Goal: Transaction & Acquisition: Purchase product/service

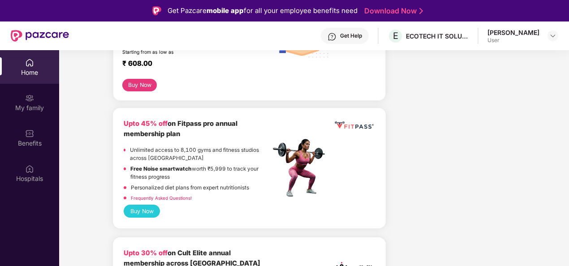
scroll to position [358, 0]
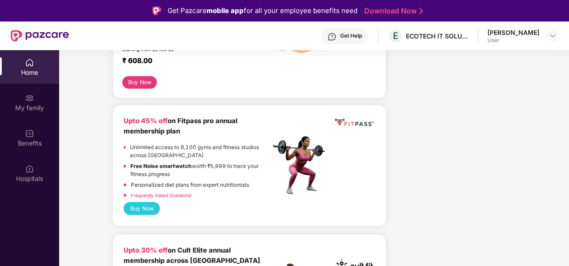
click at [150, 206] on button "Buy Now" at bounding box center [142, 208] width 36 height 13
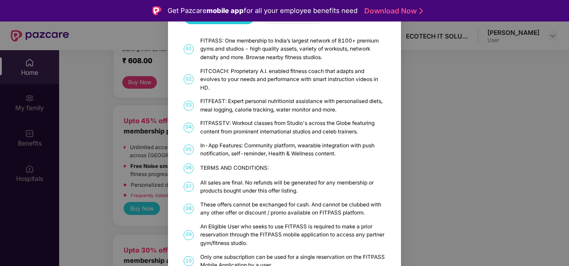
scroll to position [0, 0]
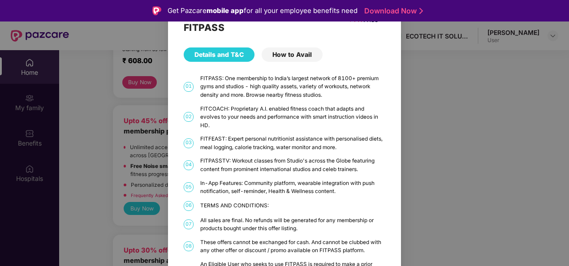
click at [440, 196] on div "FITPASS Details and T&C How to Avail 01 FITPASS: One membership to India’s larg…" at bounding box center [284, 133] width 569 height 266
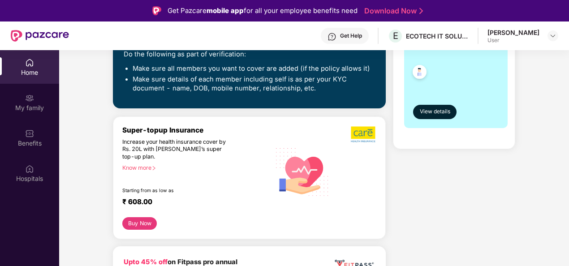
scroll to position [224, 0]
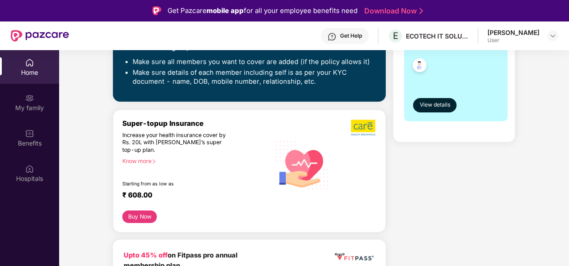
click at [150, 162] on div "Know more" at bounding box center [193, 161] width 143 height 6
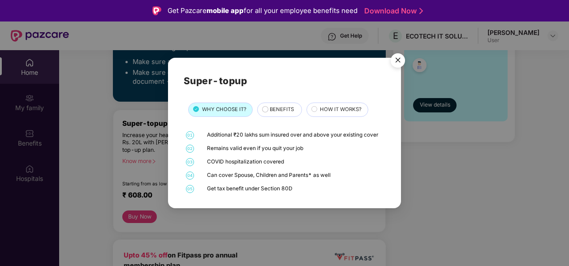
click at [287, 112] on span "BENEFITS" at bounding box center [282, 110] width 24 height 8
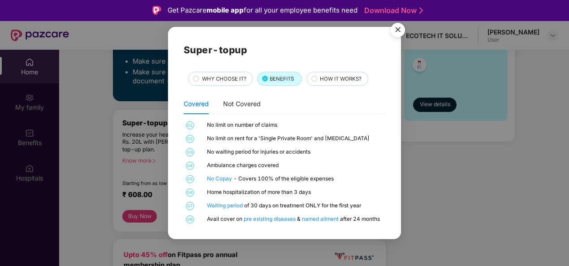
scroll to position [0, 0]
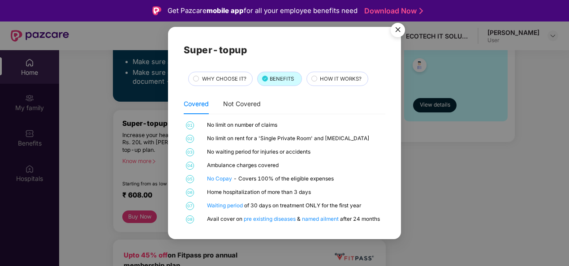
click at [335, 82] on span "HOW IT WORKS?" at bounding box center [341, 79] width 42 height 8
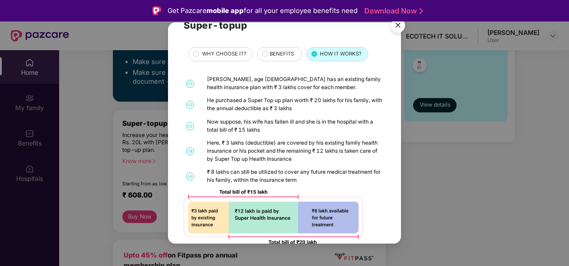
scroll to position [36, 0]
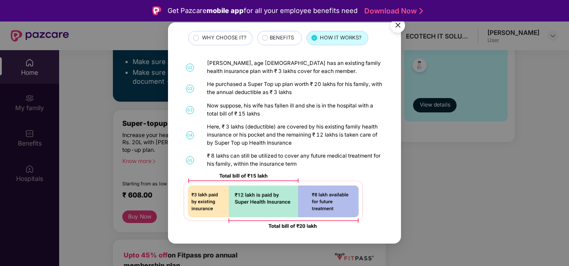
click at [393, 27] on img "Close" at bounding box center [397, 26] width 25 height 25
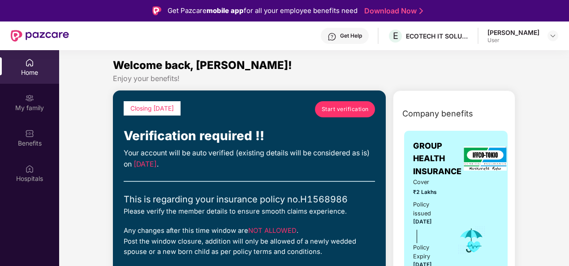
scroll to position [0, 0]
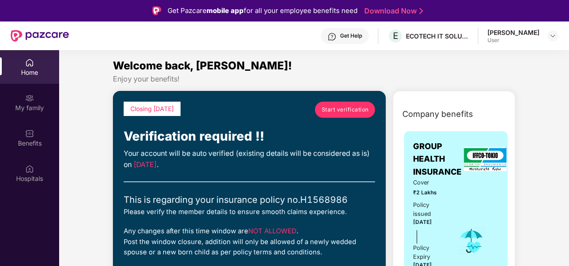
click at [335, 108] on span "Start verification" at bounding box center [345, 109] width 47 height 9
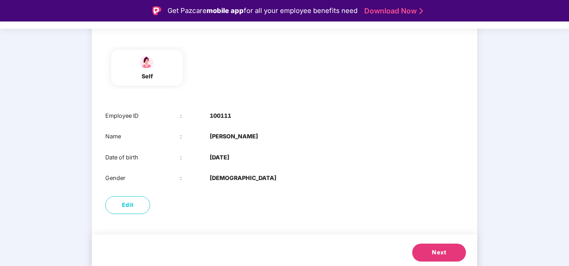
scroll to position [87, 0]
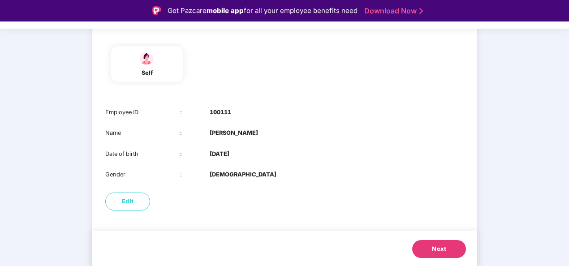
click at [443, 250] on span "Next" at bounding box center [439, 249] width 14 height 9
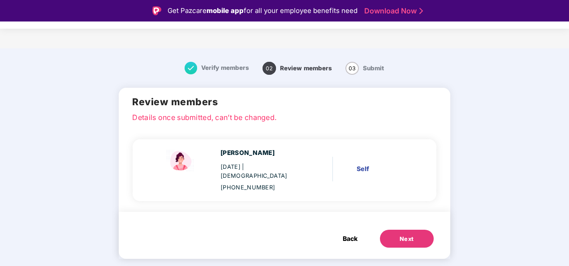
scroll to position [0, 0]
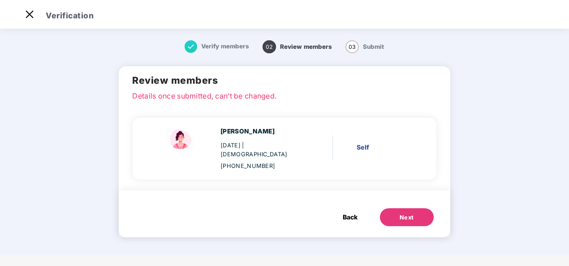
click at [399, 208] on button "Next" at bounding box center [407, 217] width 54 height 18
